Goal: Find specific page/section

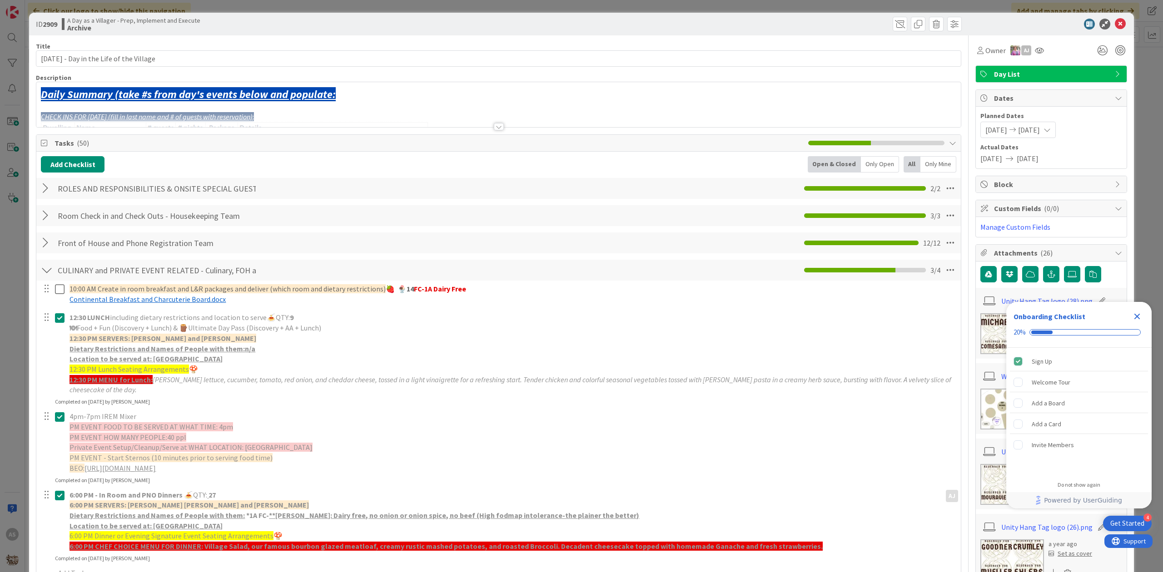
click at [377, 159] on div "Add Checklist Open & Closed Only Open All Only Mine" at bounding box center [498, 164] width 915 height 16
click at [1115, 21] on icon at bounding box center [1120, 24] width 11 height 11
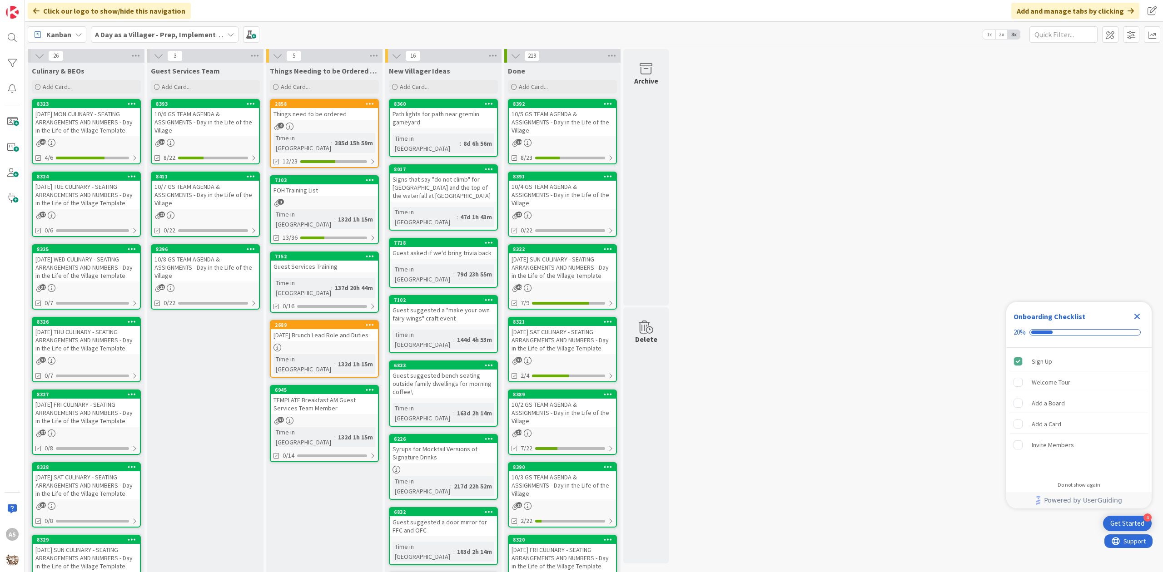
click at [194, 124] on div "10/6 GS TEAM AGENDA & ASSIGNMENTS - Day in the Life of the Village" at bounding box center [205, 122] width 107 height 28
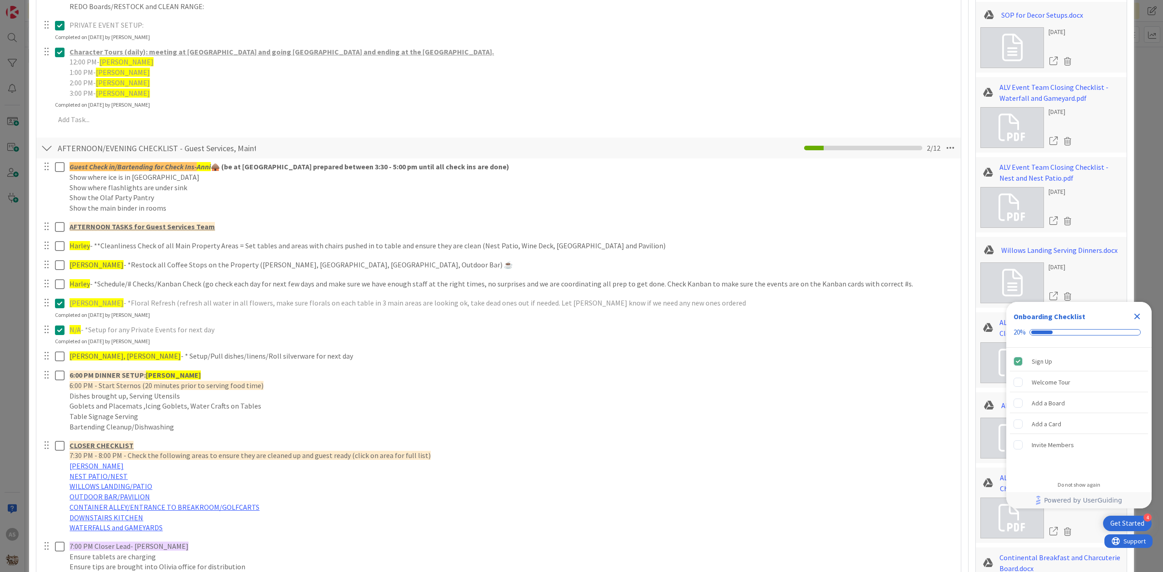
scroll to position [908, 0]
